Goal: Transaction & Acquisition: Purchase product/service

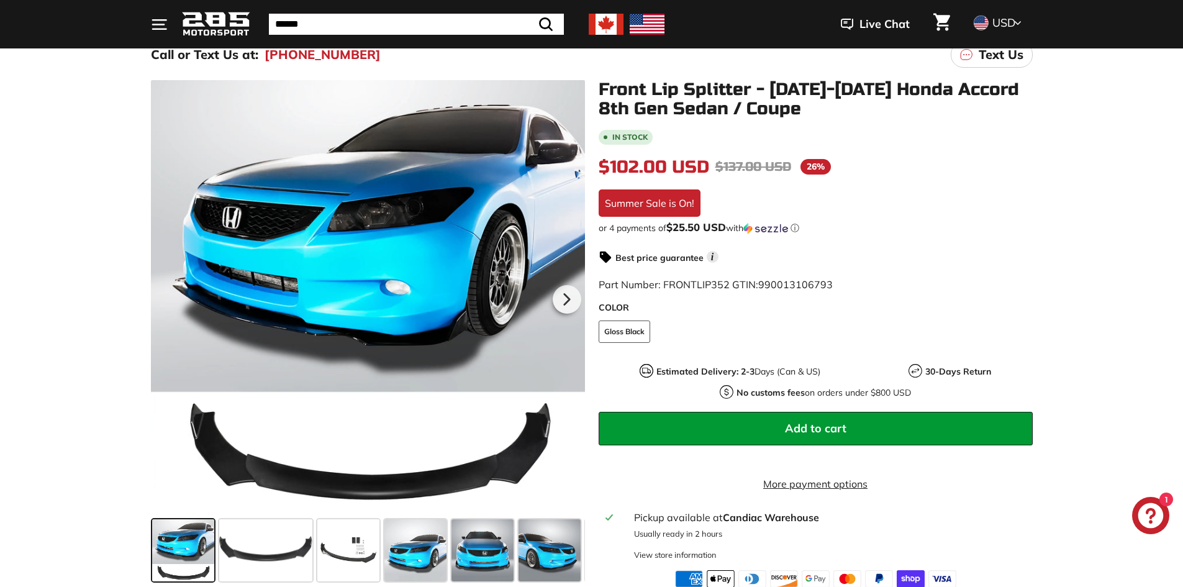
scroll to position [124, 0]
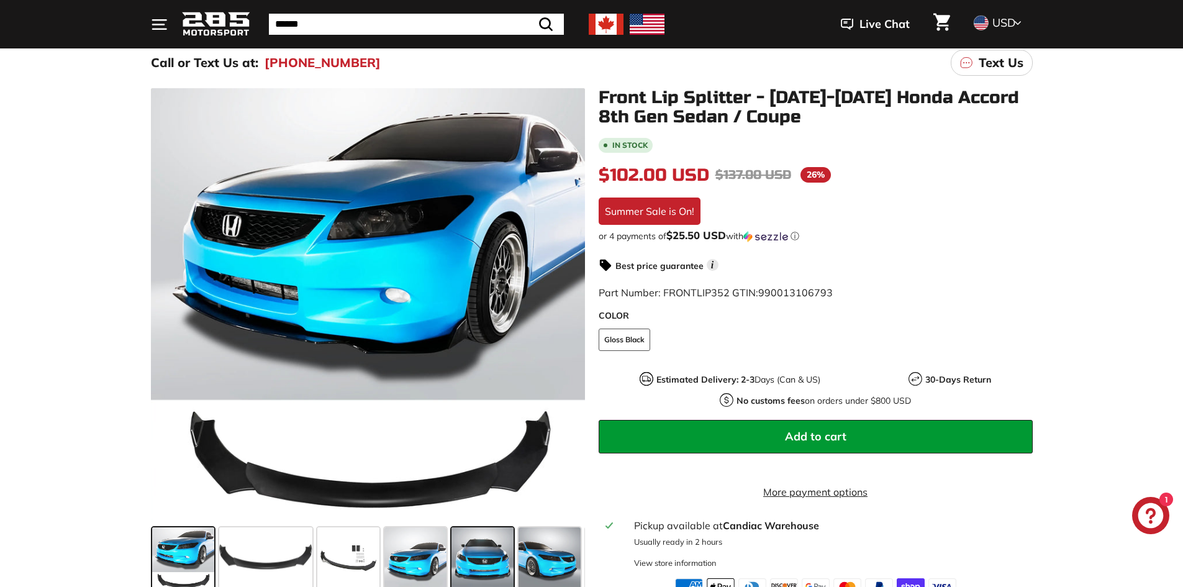
click at [487, 550] on span at bounding box center [483, 558] width 62 height 62
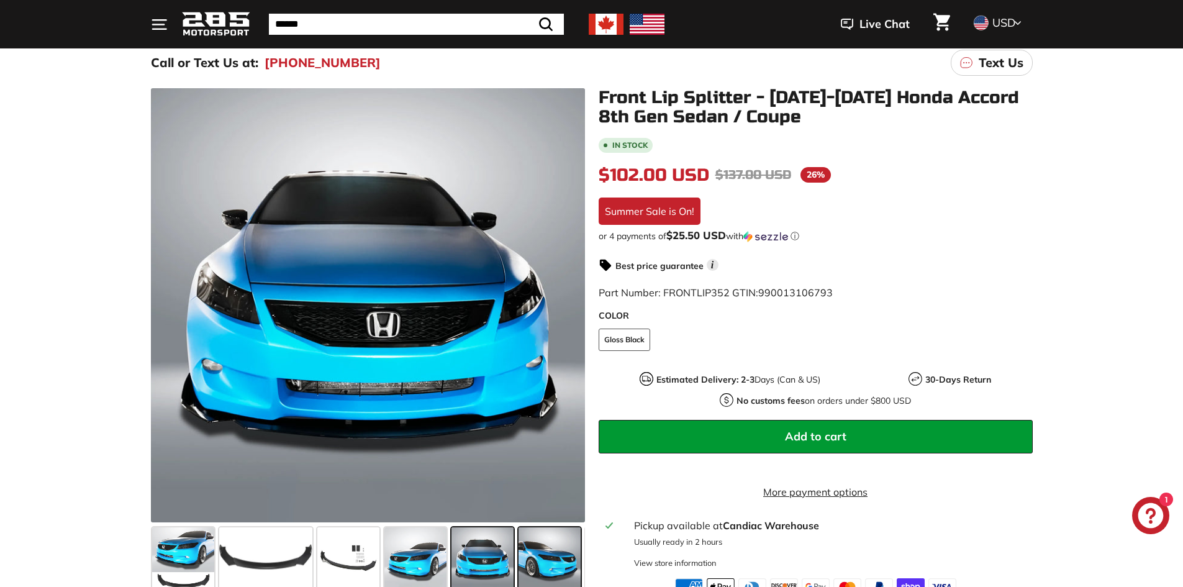
click at [542, 547] on span at bounding box center [550, 558] width 62 height 62
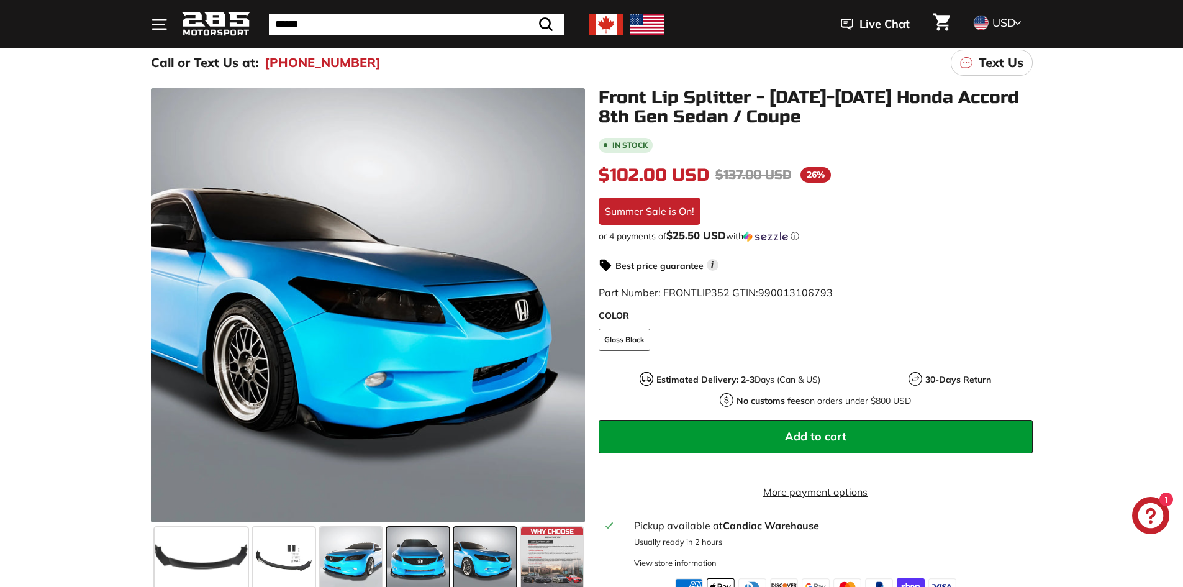
scroll to position [0, 65]
click at [417, 557] on span at bounding box center [417, 558] width 62 height 62
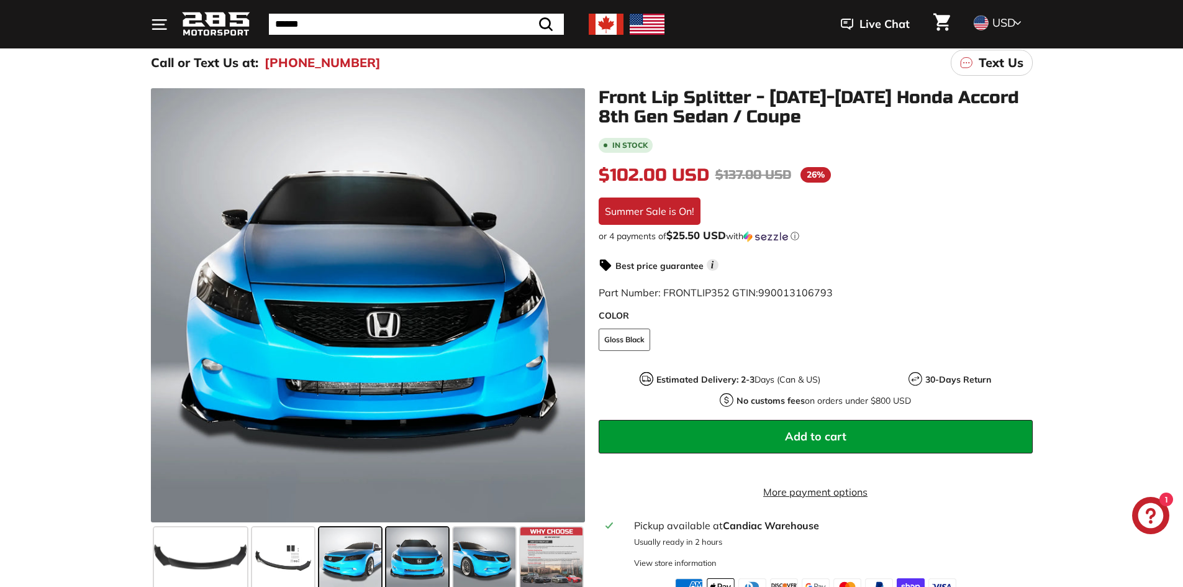
click at [363, 560] on span at bounding box center [350, 558] width 62 height 62
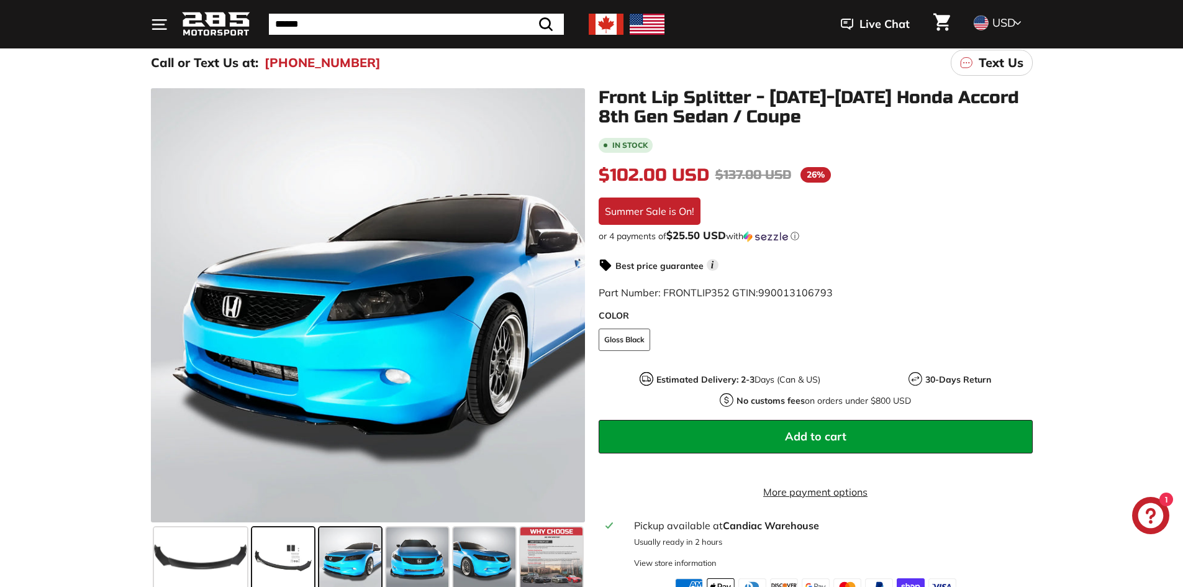
click at [296, 565] on span at bounding box center [283, 558] width 62 height 62
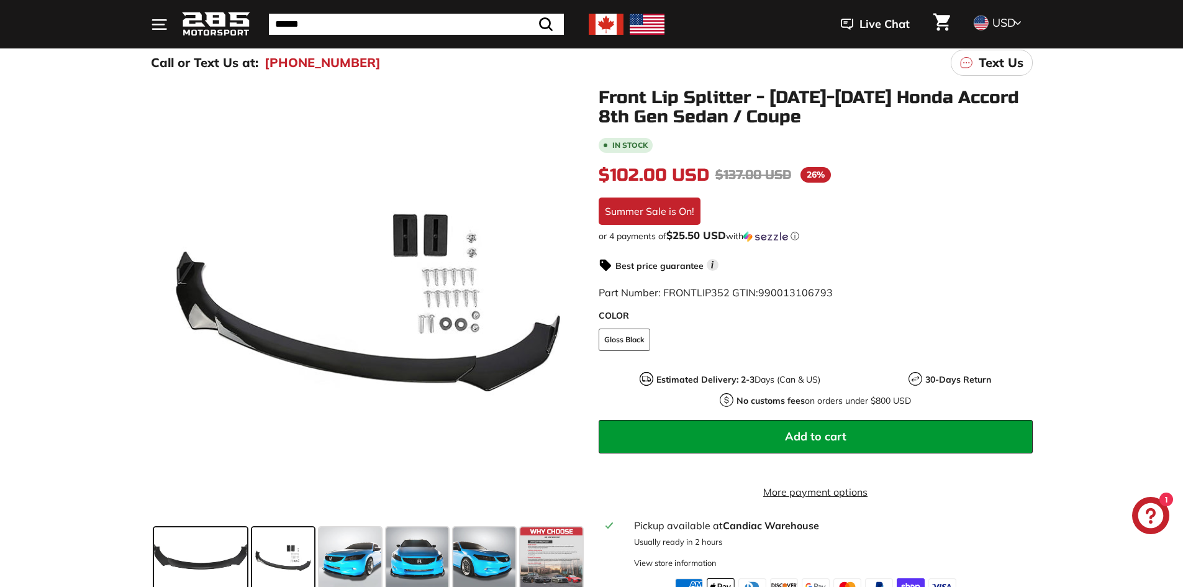
click at [233, 573] on span at bounding box center [200, 558] width 93 height 62
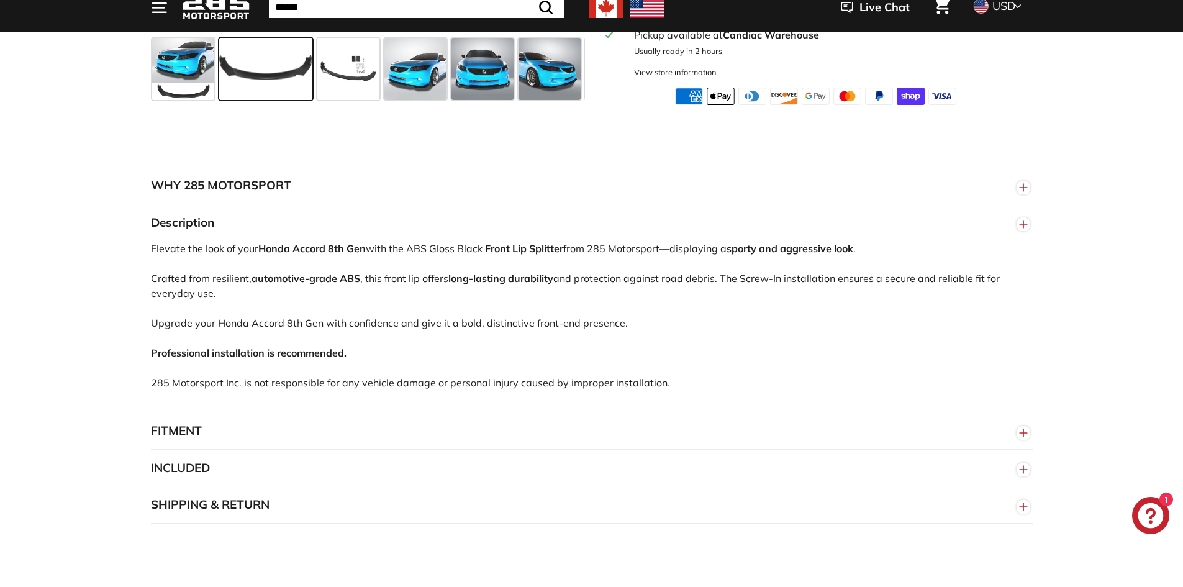
scroll to position [621, 0]
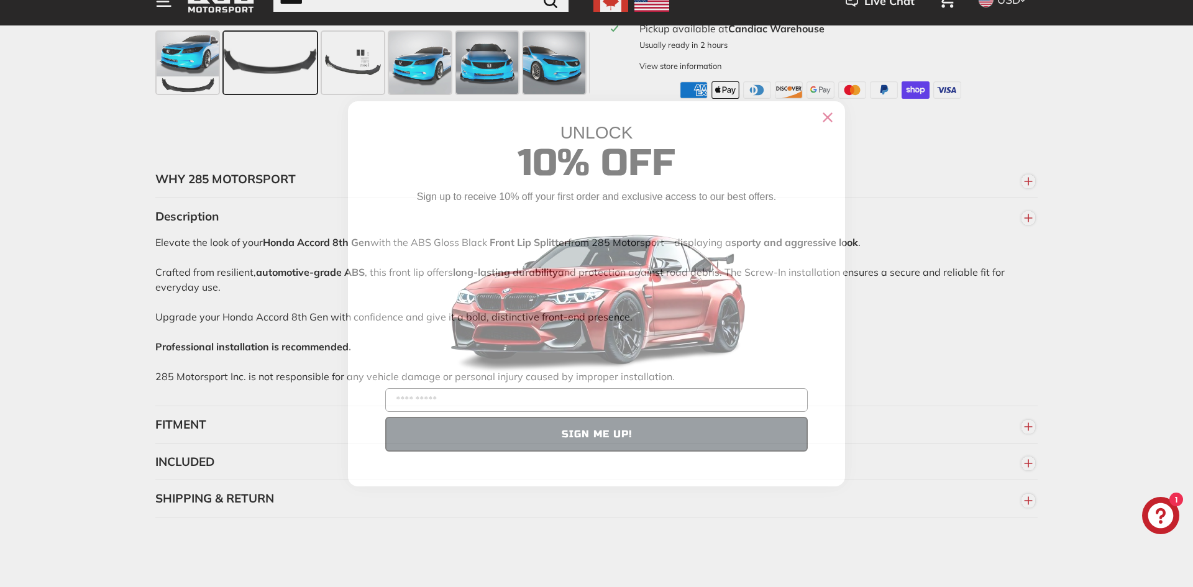
click at [827, 114] on circle "Close dialog" at bounding box center [827, 116] width 19 height 19
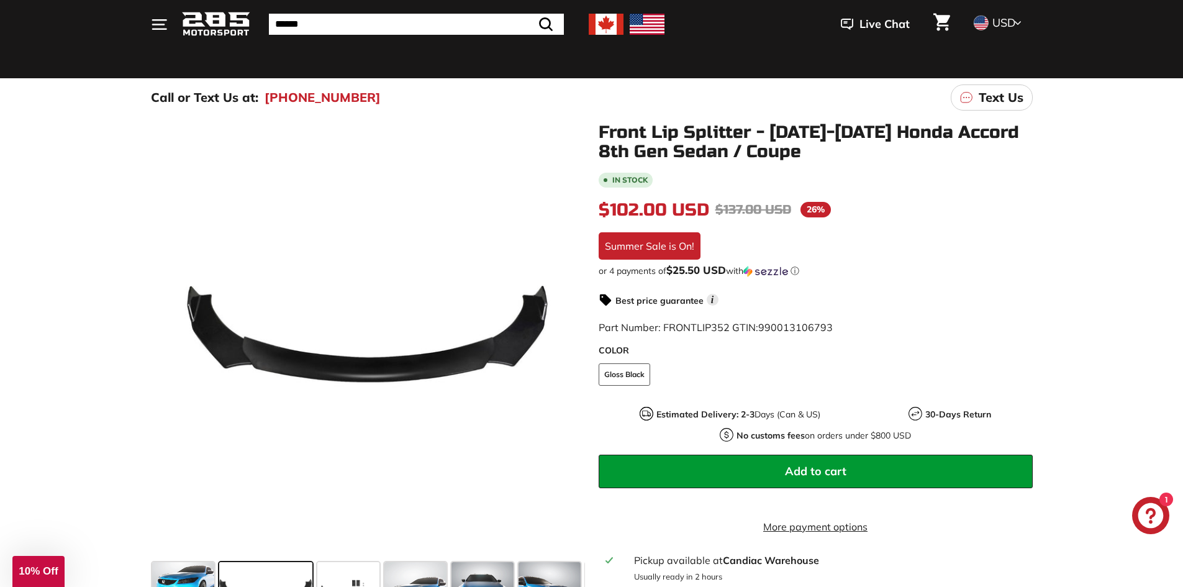
scroll to position [0, 0]
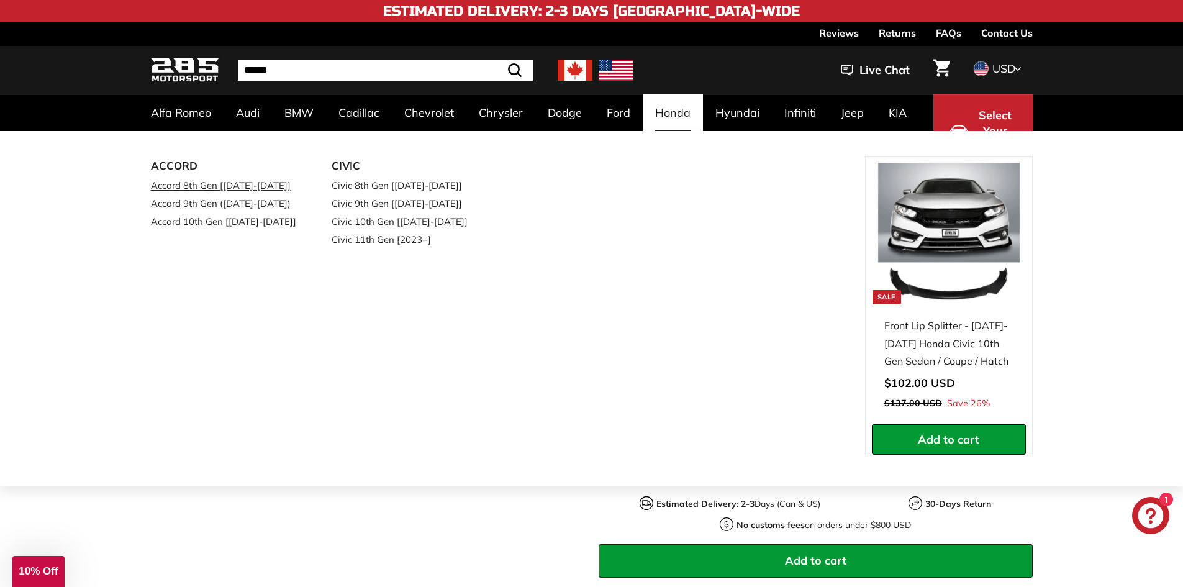
click at [227, 188] on link "Accord 8th Gen [[DATE]-[DATE]]" at bounding box center [224, 185] width 147 height 18
